Goal: Information Seeking & Learning: Learn about a topic

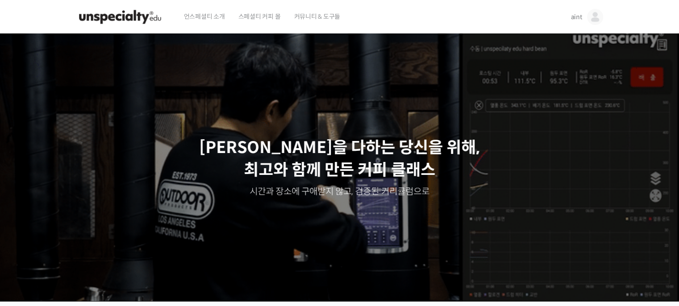
click at [576, 28] on link "aint" at bounding box center [586, 17] width 32 height 34
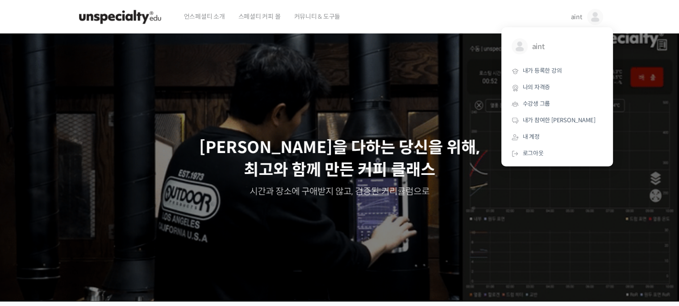
click at [538, 67] on span "내가 등록한 강의" at bounding box center [542, 71] width 39 height 8
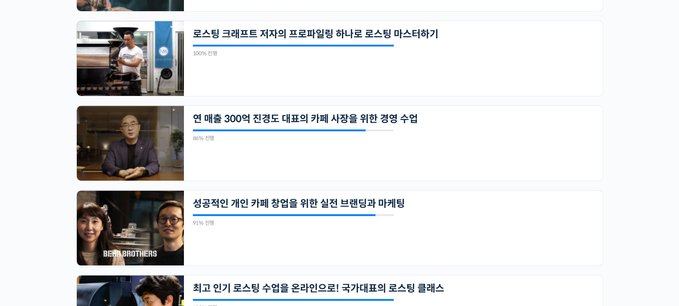
scroll to position [808, 0]
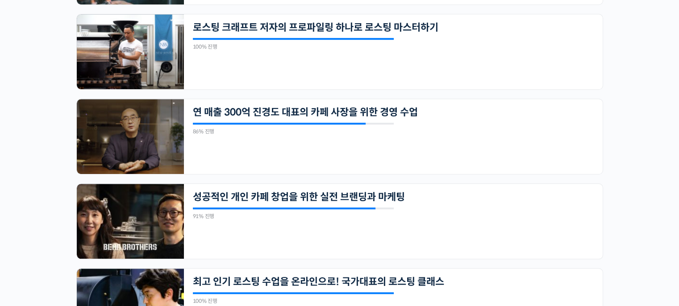
click at [137, 125] on img at bounding box center [130, 136] width 107 height 75
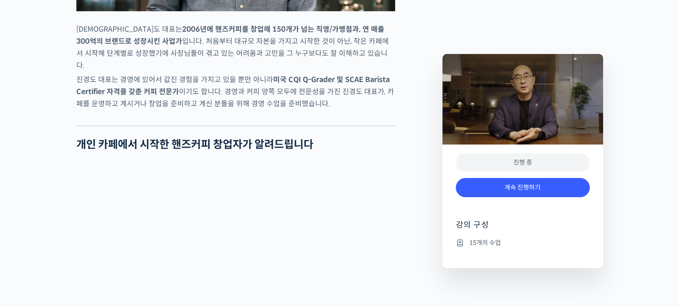
scroll to position [587, 0]
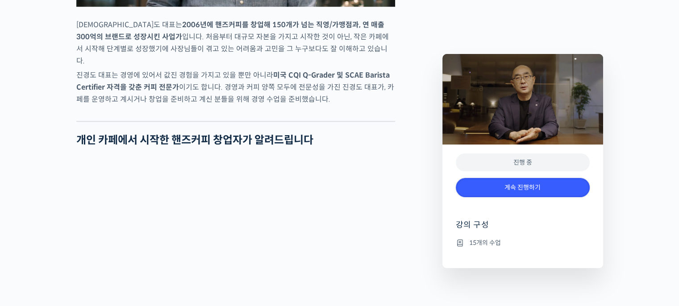
click at [477, 185] on link "계속 진행하기" at bounding box center [523, 187] width 134 height 19
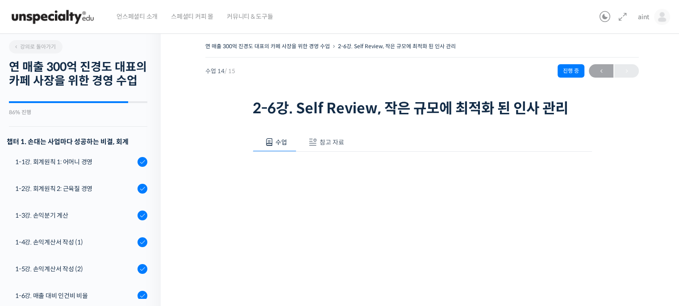
scroll to position [286, 0]
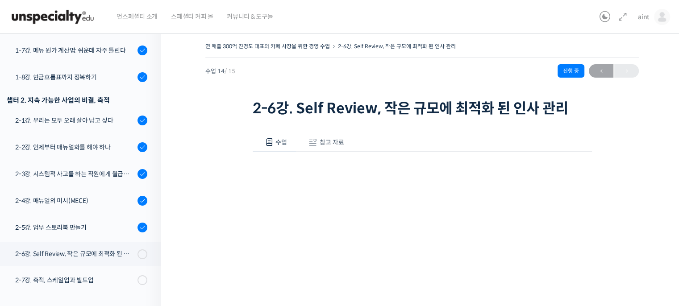
click at [334, 145] on span "참고 자료" at bounding box center [331, 142] width 25 height 8
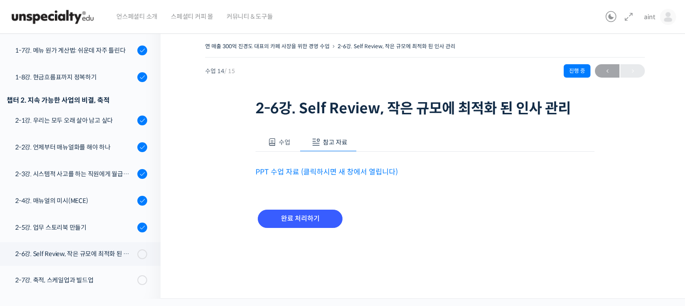
click at [323, 174] on link "PPT 수업 자료 (클릭하시면 새 창에서 열립니다)" at bounding box center [327, 171] width 142 height 9
click at [64, 234] on link "2-5강. 업무 스토리북 만들기" at bounding box center [78, 228] width 165 height 24
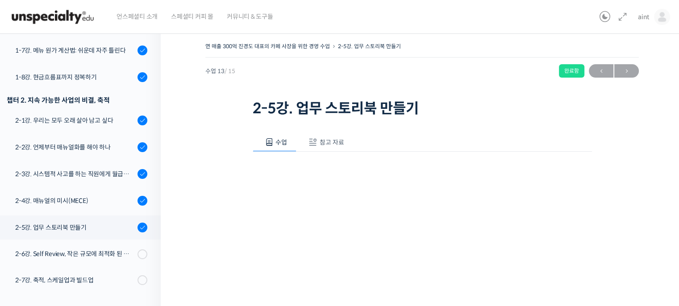
click at [331, 146] on button "참고 자료" at bounding box center [324, 142] width 57 height 19
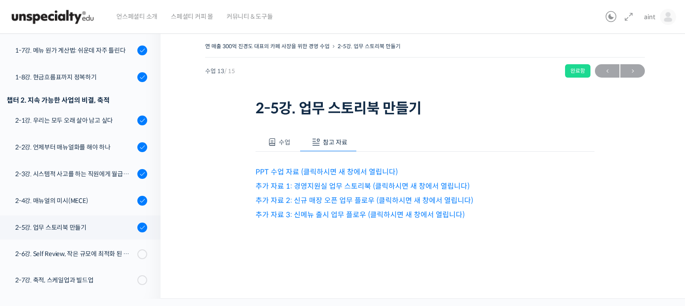
click at [342, 186] on link "추가 자료 1: 경영지원실 업무 스토리북 (클릭하시면 새 창에서 열립니다)" at bounding box center [363, 186] width 214 height 9
click at [367, 170] on link "PPT 수업 자료 (클릭하시면 새 창에서 열립니다)" at bounding box center [327, 171] width 142 height 9
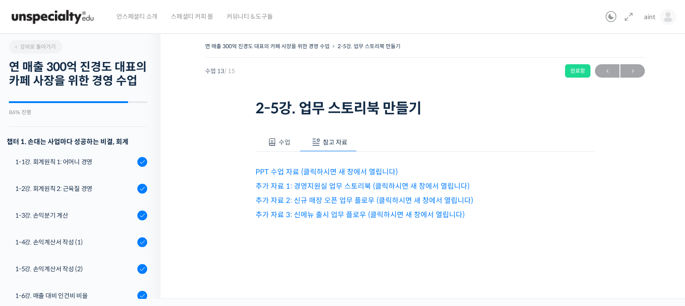
click at [77, 174] on link "1-1강. 회계원칙 1: 어머니 경영" at bounding box center [78, 162] width 165 height 24
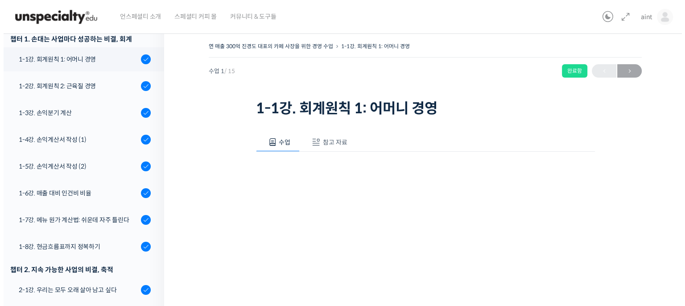
scroll to position [113, 0]
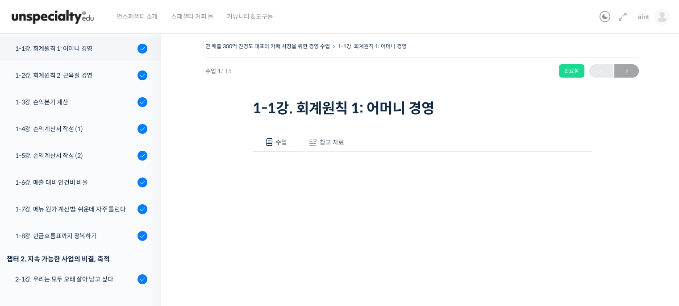
click at [330, 140] on span "참고 자료" at bounding box center [331, 142] width 25 height 8
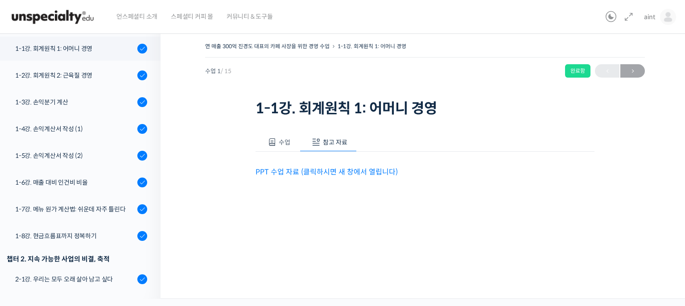
click at [324, 176] on p "PPT 수업 자료 (클릭하시면 새 창에서 열립니다)" at bounding box center [425, 172] width 339 height 12
click at [324, 175] on link "PPT 수업 자료 (클릭하시면 새 창에서 열립니다)" at bounding box center [327, 171] width 142 height 9
click at [87, 79] on link "1-2강. 회계원칙 2: 근육질 경영" at bounding box center [78, 75] width 165 height 24
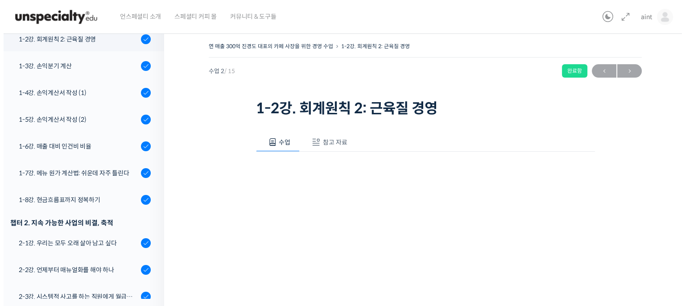
scroll to position [157, 0]
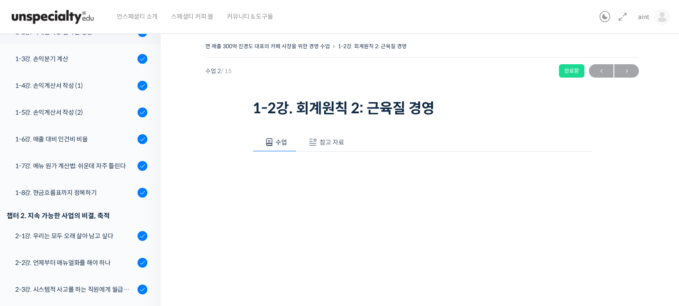
click at [329, 135] on button "참고 자료" at bounding box center [324, 142] width 57 height 19
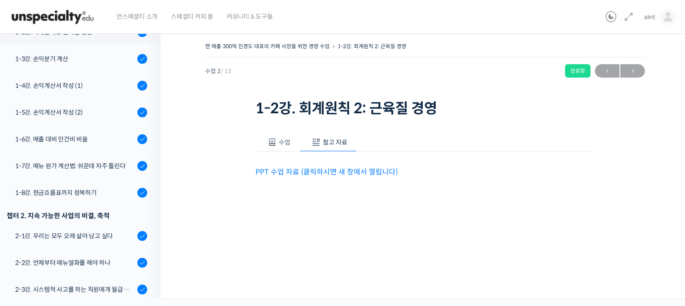
click at [334, 166] on p "PPT 수업 자료 (클릭하시면 새 창에서 열립니다)" at bounding box center [425, 172] width 339 height 12
click at [336, 172] on link "PPT 수업 자료 (클릭하시면 새 창에서 열립니다)" at bounding box center [327, 171] width 142 height 9
click at [104, 64] on div "1-3강. 손익분기 계산" at bounding box center [75, 59] width 120 height 10
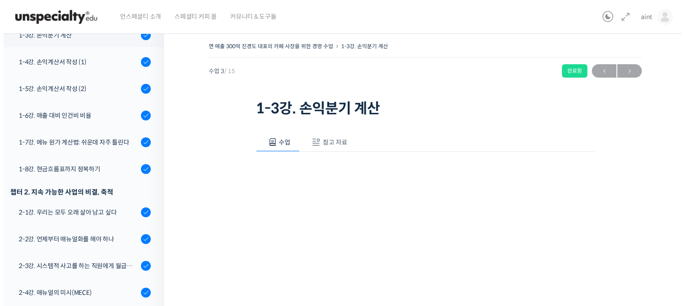
scroll to position [183, 0]
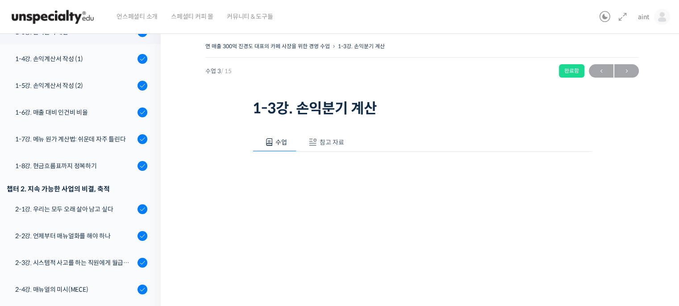
click at [337, 138] on span "참고 자료" at bounding box center [331, 142] width 25 height 8
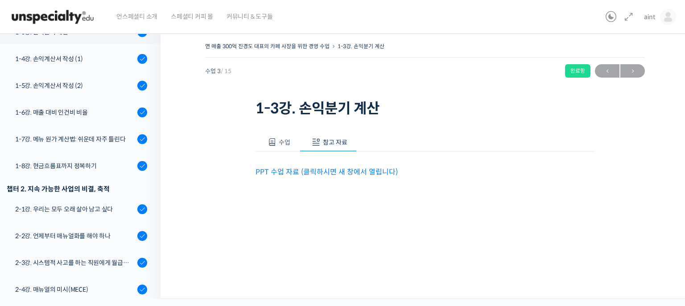
click at [330, 168] on link "PPT 수업 자료 (클릭하시면 새 창에서 열립니다)" at bounding box center [327, 171] width 142 height 9
click at [94, 71] on link "1-4강. 손익계산서 작성 (1)" at bounding box center [78, 59] width 165 height 24
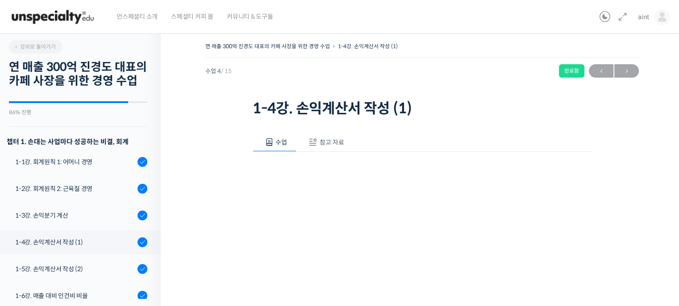
scroll to position [210, 0]
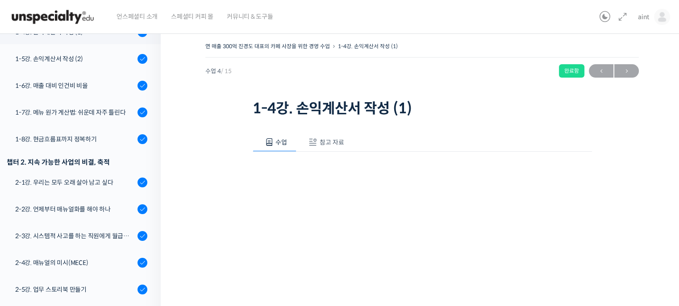
click at [341, 139] on span "참고 자료" at bounding box center [331, 142] width 25 height 8
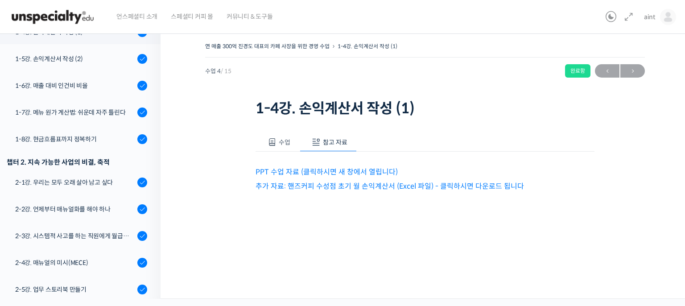
click at [357, 171] on link "PPT 수업 자료 (클릭하시면 새 창에서 열립니다)" at bounding box center [327, 171] width 142 height 9
click at [360, 184] on link "추가 자료: 핸즈커피 수성점 초기 월 손익계산서 (Excel 파일) - 클릭하시면 다운로드 됩니다" at bounding box center [390, 186] width 269 height 9
click at [92, 71] on link "1-5강. 손익계산서 작성 (2)" at bounding box center [78, 59] width 165 height 24
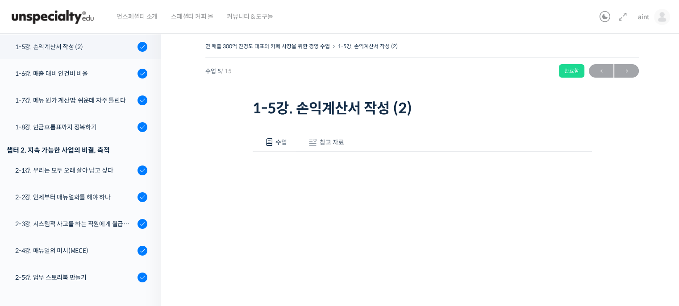
click at [330, 141] on span "참고 자료" at bounding box center [331, 142] width 25 height 8
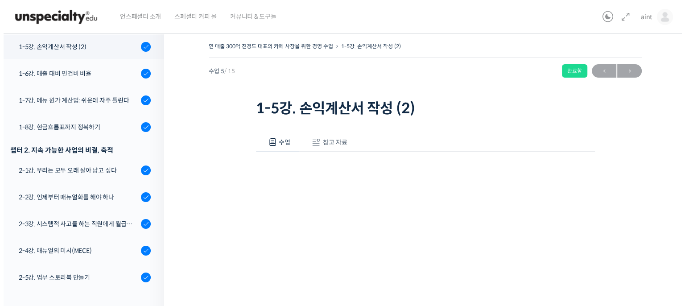
scroll to position [237, 0]
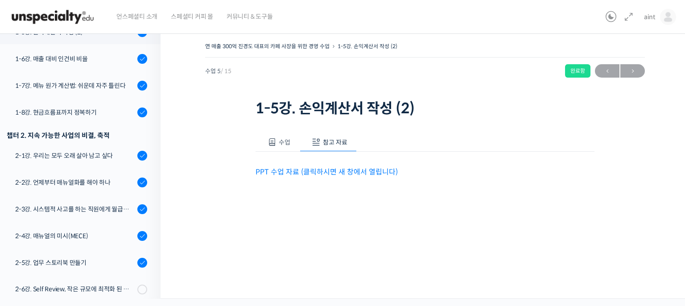
click at [331, 170] on link "PPT 수업 자료 (클릭하시면 새 창에서 열립니다)" at bounding box center [327, 171] width 142 height 9
click at [82, 64] on div "1-6강. 매출 대비 인건비 비율" at bounding box center [75, 59] width 120 height 10
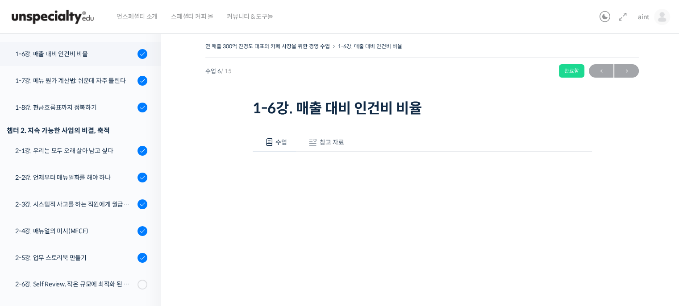
scroll to position [264, 0]
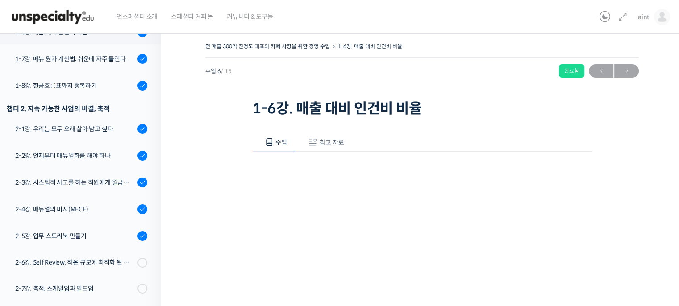
click at [332, 139] on span "참고 자료" at bounding box center [331, 142] width 25 height 8
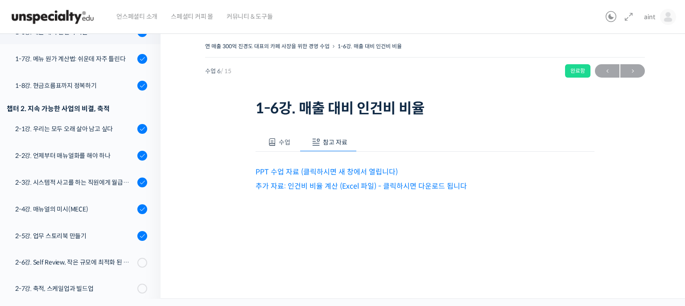
click at [348, 172] on link "PPT 수업 자료 (클릭하시면 새 창에서 열립니다)" at bounding box center [327, 171] width 142 height 9
click at [376, 183] on link "추가 자료: 인건비 비율 계산 (Excel 파일) - 클릭하시면 다운로드 됩니다" at bounding box center [362, 186] width 212 height 9
click at [331, 182] on link "추가 자료: 인건비 비율 계산 (Excel 파일) - 클릭하시면 다운로드 됩니다" at bounding box center [362, 186] width 212 height 9
click at [99, 64] on div "1-7강. 메뉴 원가 계산법: 쉬운데 자주 틀린다" at bounding box center [75, 59] width 120 height 10
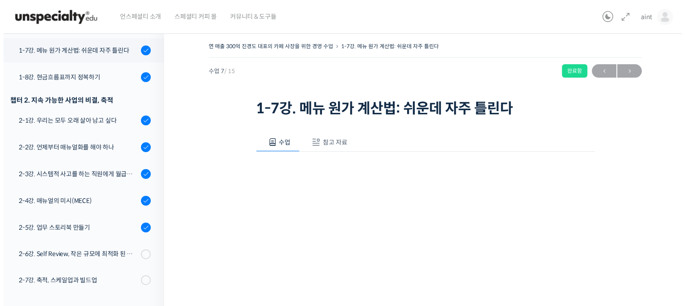
scroll to position [286, 0]
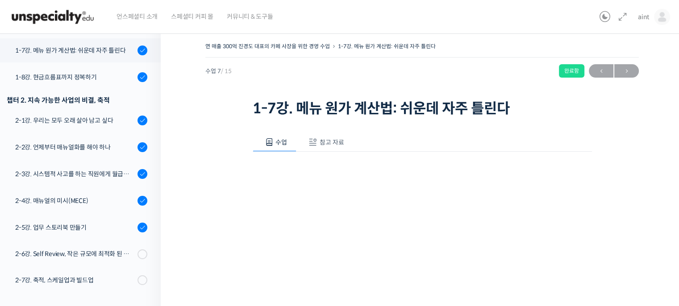
click at [336, 145] on span "참고 자료" at bounding box center [331, 142] width 25 height 8
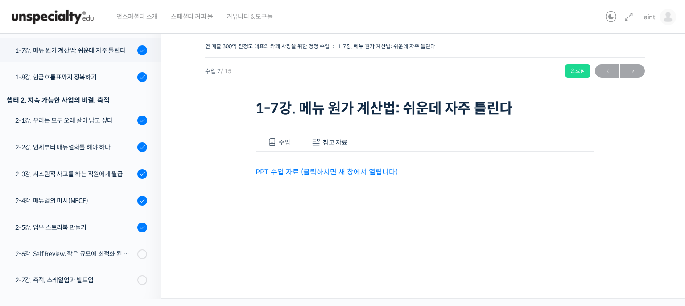
click at [339, 170] on link "PPT 수업 자료 (클릭하시면 새 창에서 열립니다)" at bounding box center [327, 171] width 142 height 9
click at [110, 74] on div "1-8강. 현금흐름표까지 정복하기" at bounding box center [75, 77] width 120 height 10
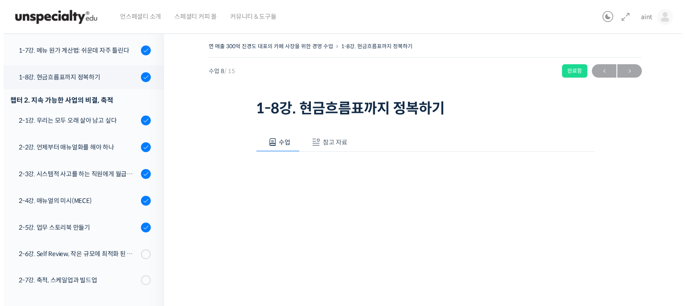
scroll to position [286, 0]
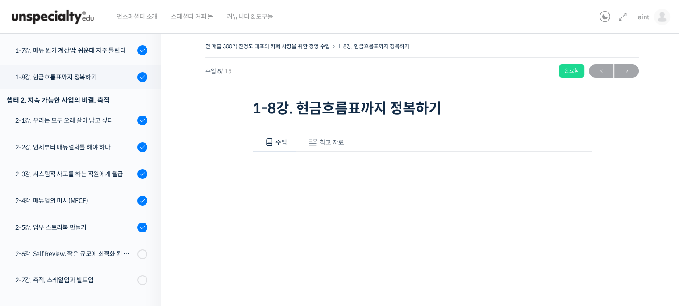
click at [334, 148] on button "참고 자료" at bounding box center [324, 142] width 57 height 19
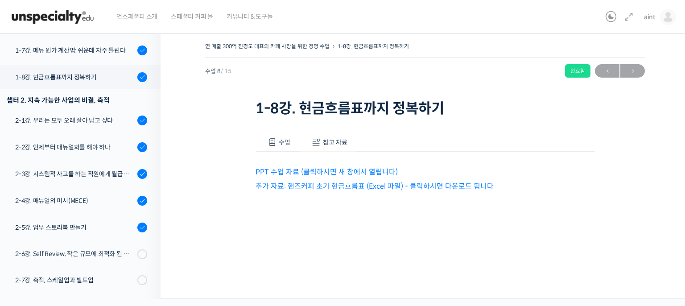
click at [337, 174] on link "PPT 수업 자료 (클릭하시면 새 창에서 열립니다)" at bounding box center [327, 171] width 142 height 9
click at [332, 184] on link "추가 자료: 핸즈커피 초기 현금흐름표 (Excel 파일) - 클릭하시면 다운로드 됩니다" at bounding box center [375, 186] width 238 height 9
click at [82, 128] on link "2-1강. 우리는 모두 오래 살아 남고 싶다" at bounding box center [78, 120] width 165 height 24
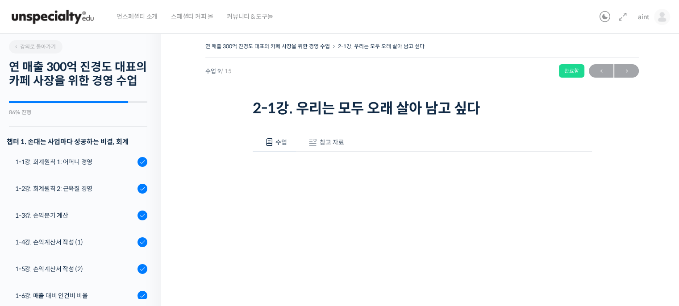
scroll to position [286, 0]
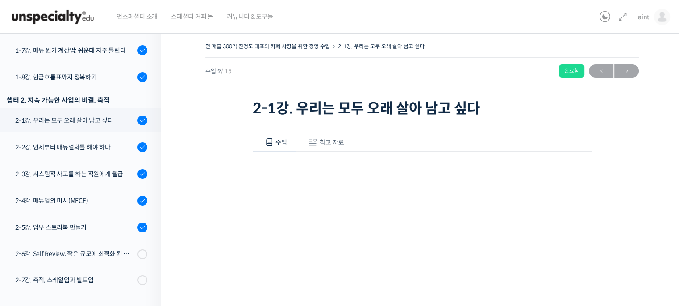
click at [337, 141] on span "참고 자료" at bounding box center [331, 142] width 25 height 8
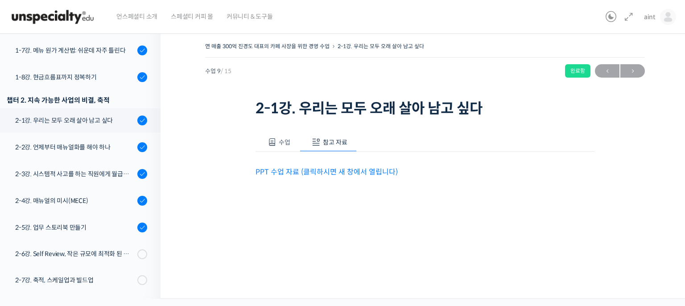
click at [341, 174] on link "PPT 수업 자료 (클릭하시면 새 창에서 열립니다)" at bounding box center [327, 171] width 142 height 9
click at [102, 149] on div "2-2강. 언제부터 매뉴얼화를 해야 하나" at bounding box center [75, 147] width 120 height 10
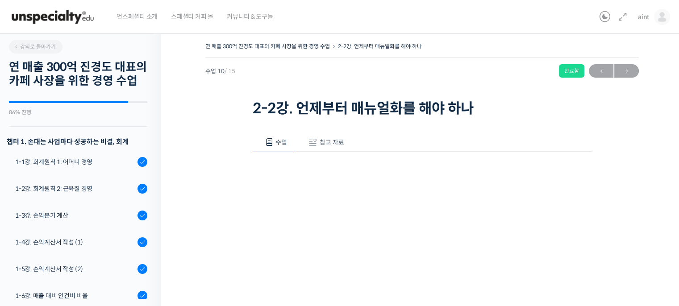
scroll to position [286, 0]
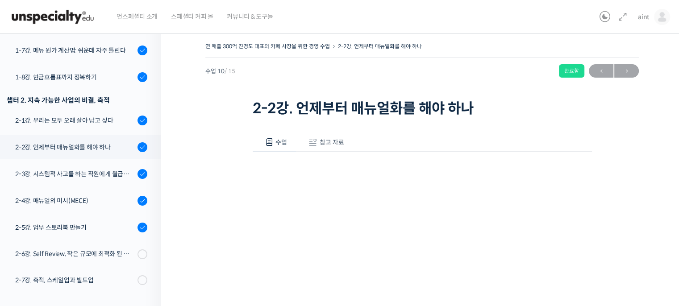
click at [332, 143] on span "참고 자료" at bounding box center [331, 142] width 25 height 8
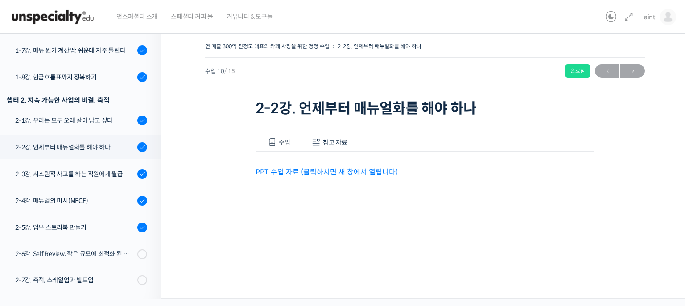
click at [329, 169] on link "PPT 수업 자료 (클릭하시면 새 창에서 열립니다)" at bounding box center [327, 171] width 142 height 9
click at [109, 172] on div "2-3강. 시스템적 사고를 하는 직원에게 월급을 더 줘야 하는 이유" at bounding box center [75, 174] width 120 height 10
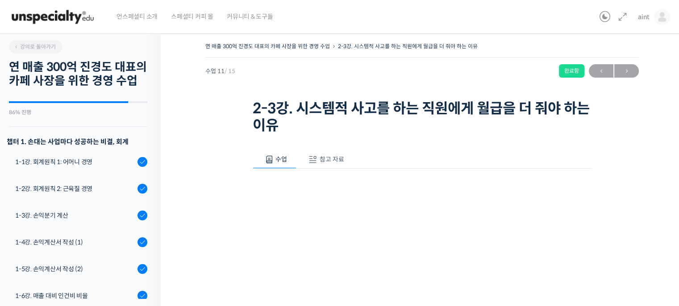
scroll to position [286, 0]
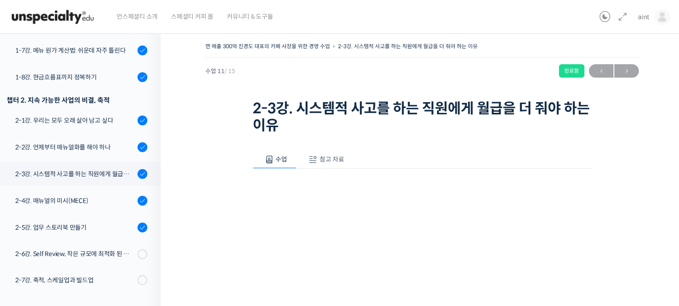
click at [324, 170] on div "영상이 끊기[DEMOGRAPHIC_DATA] 여기를 클릭해주세요" at bounding box center [422, 282] width 339 height 227
click at [325, 170] on div "영상이 끊기[DEMOGRAPHIC_DATA] 여기를 클릭해주세요" at bounding box center [422, 282] width 339 height 227
click at [333, 160] on span "참고 자료" at bounding box center [331, 159] width 25 height 8
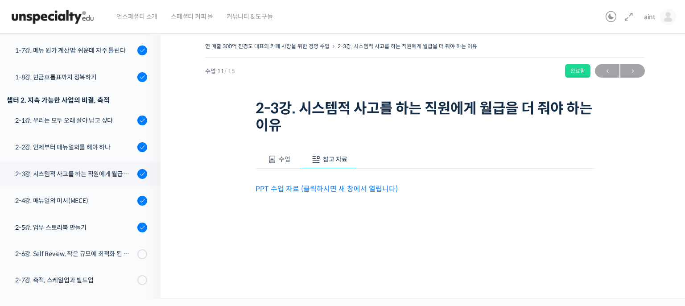
click at [327, 187] on link "PPT 수업 자료 (클릭하시면 새 창에서 열립니다)" at bounding box center [327, 188] width 142 height 9
click at [95, 202] on div "2-4강. 매뉴얼의 미시(MECE)" at bounding box center [75, 201] width 120 height 10
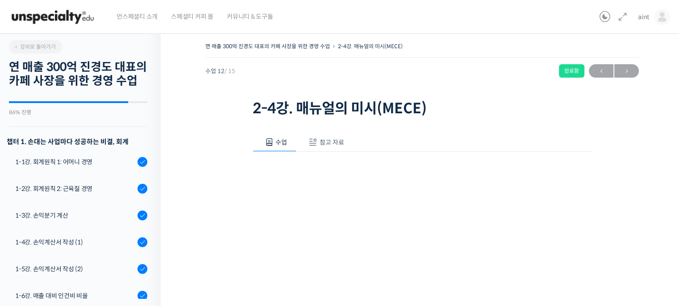
scroll to position [286, 0]
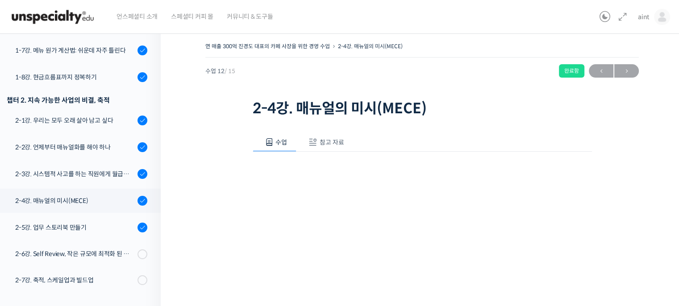
click at [339, 140] on span "참고 자료" at bounding box center [331, 142] width 25 height 8
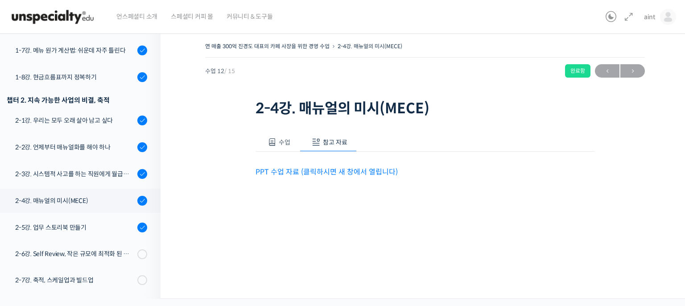
click at [328, 172] on link "PPT 수업 자료 (클릭하시면 새 창에서 열립니다)" at bounding box center [327, 171] width 142 height 9
click at [98, 225] on div "2-5강. 업무 스토리북 만들기" at bounding box center [75, 228] width 120 height 10
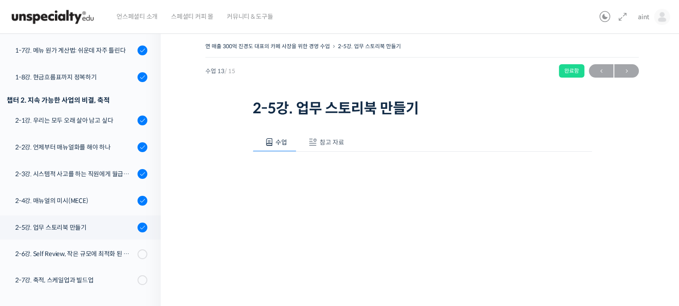
click at [333, 141] on span "참고 자료" at bounding box center [331, 142] width 25 height 8
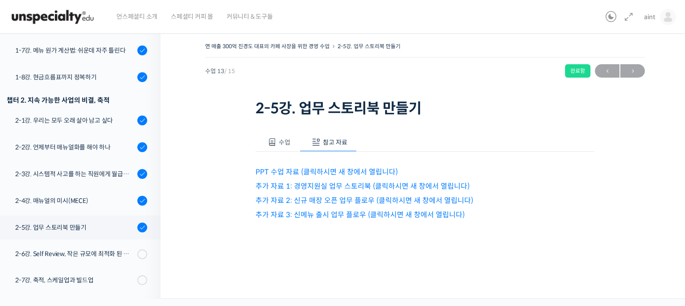
click at [327, 167] on link "PPT 수업 자료 (클릭하시면 새 창에서 열립니다)" at bounding box center [327, 171] width 142 height 9
click at [362, 187] on link "추가 자료 1: 경영지원실 업무 스토리북 (클릭하시면 새 창에서 열립니다)" at bounding box center [363, 186] width 214 height 9
click at [357, 199] on link "추가 자료 2: 신규 매장 오픈 업무 플로우 (클릭하시면 새 창에서 열립니다)" at bounding box center [365, 200] width 218 height 9
click at [377, 218] on link "추가 자료 3: 신메뉴 출시 업무 플로우 (클릭하시면 새 창에서 열립니다)" at bounding box center [360, 214] width 209 height 9
click at [107, 257] on div "2-6강. Self Review, 작은 규모에 최적화 된 인사 관리" at bounding box center [75, 254] width 120 height 10
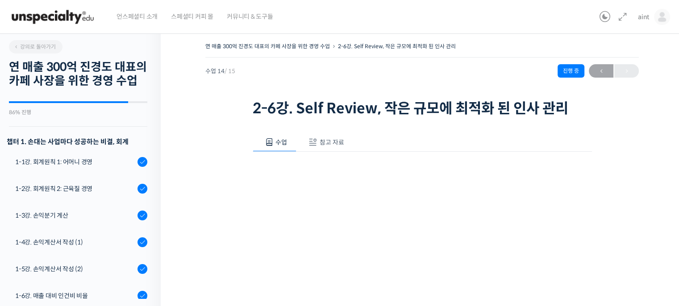
scroll to position [286, 0]
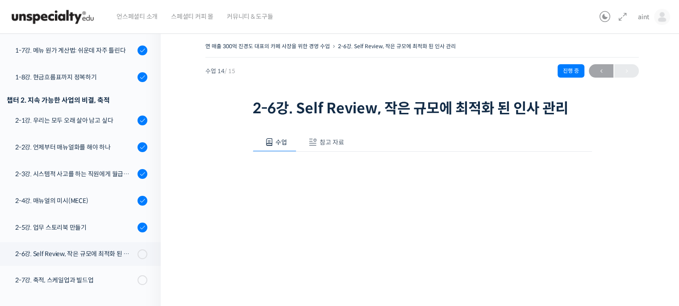
click at [330, 140] on span "참고 자료" at bounding box center [331, 142] width 25 height 8
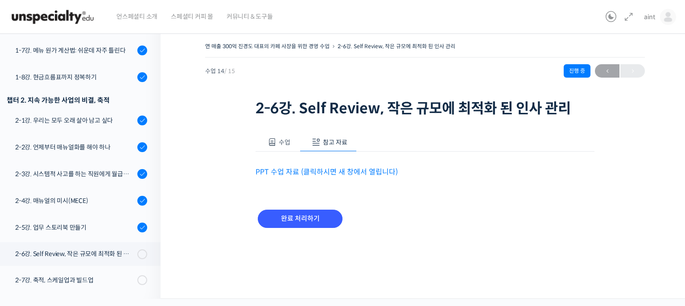
click at [324, 171] on link "PPT 수업 자료 (클릭하시면 새 창에서 열립니다)" at bounding box center [327, 171] width 142 height 9
click at [86, 281] on div "2-7강. 축적, 스케일업과 빌드업" at bounding box center [75, 280] width 120 height 10
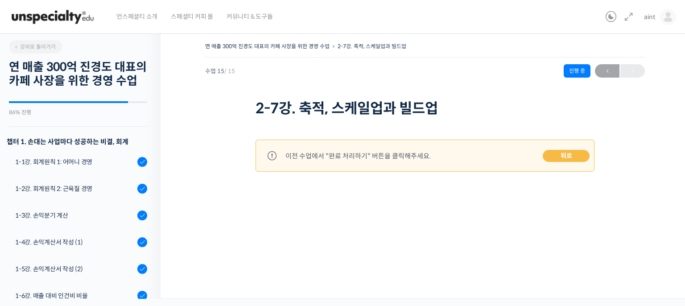
scroll to position [286, 0]
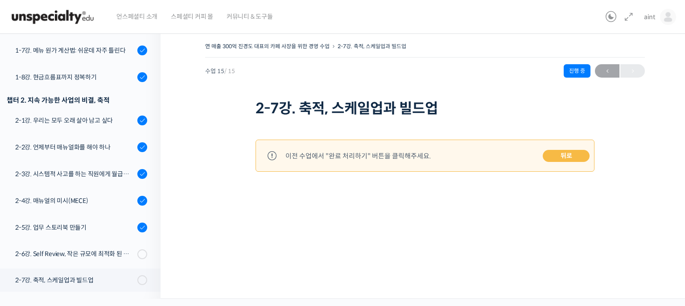
click at [70, 251] on div "2-6강. Self Review, 작은 규모에 최적화 된 인사 관리" at bounding box center [75, 254] width 120 height 10
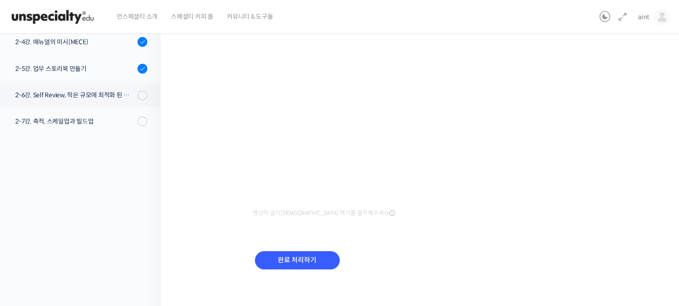
scroll to position [163, 0]
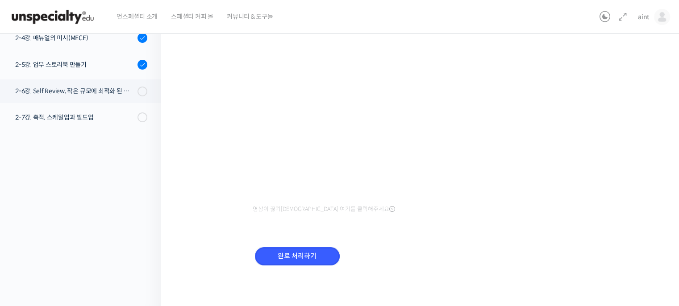
click at [313, 247] on input "완료 처리하기" at bounding box center [297, 256] width 85 height 18
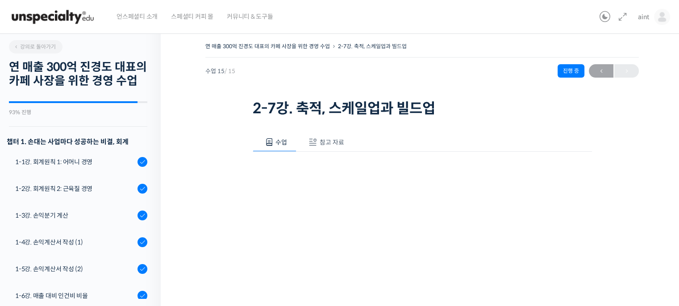
scroll to position [287, 0]
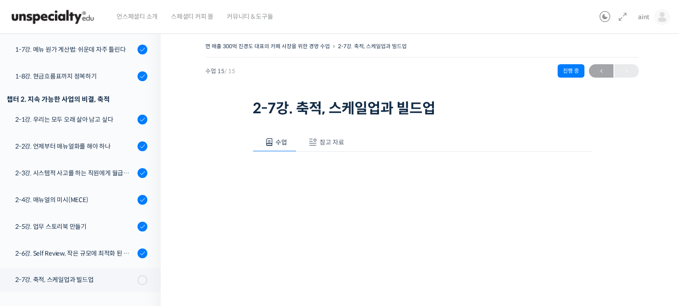
click at [323, 142] on span "참고 자료" at bounding box center [331, 142] width 25 height 8
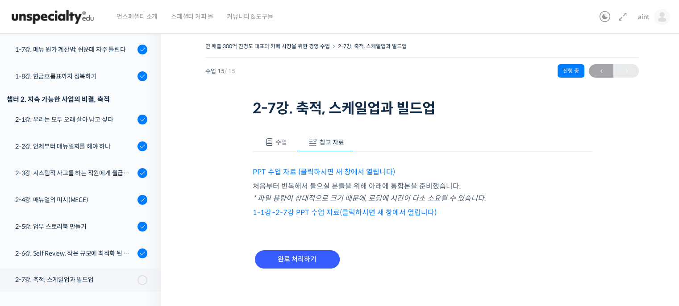
click at [334, 211] on link "1-1강~2-7강 PPT 수업 자료(클릭하시면 새 창에서 열립니다)" at bounding box center [345, 212] width 184 height 9
click at [362, 172] on link "PPT 수업 자료 (클릭하시면 새 창에서 열립니다)" at bounding box center [324, 171] width 142 height 9
click at [321, 208] on link "1-1강~2-7강 PPT 수업 자료(클릭하시면 새 창에서 열립니다)" at bounding box center [345, 212] width 184 height 9
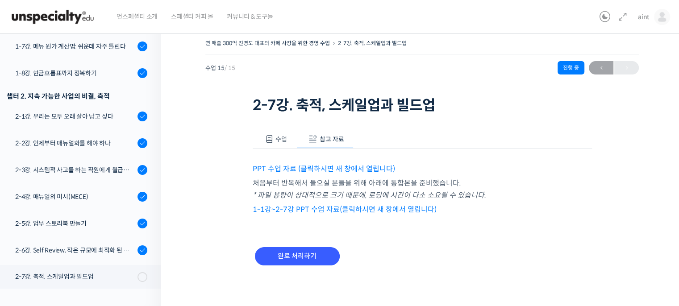
scroll to position [4, 0]
click at [475, 92] on div "연 매출 300억 진경도 대표의 카페 사장을 위한 경영 수업 2-7강. 축적, 스케일업과 빌드업 진행 중 수업…" at bounding box center [421, 76] width 433 height 79
